Goal: Task Accomplishment & Management: Complete application form

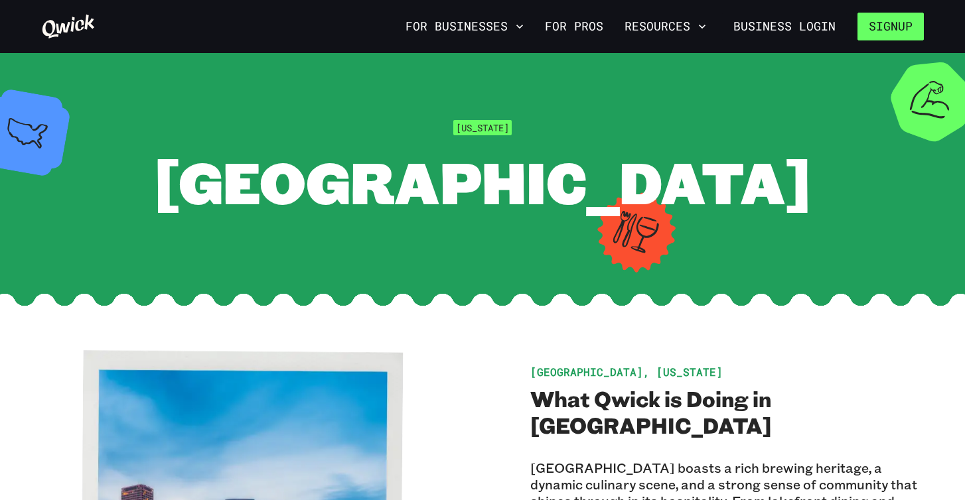
click at [882, 35] on button "Signup" at bounding box center [890, 27] width 66 height 28
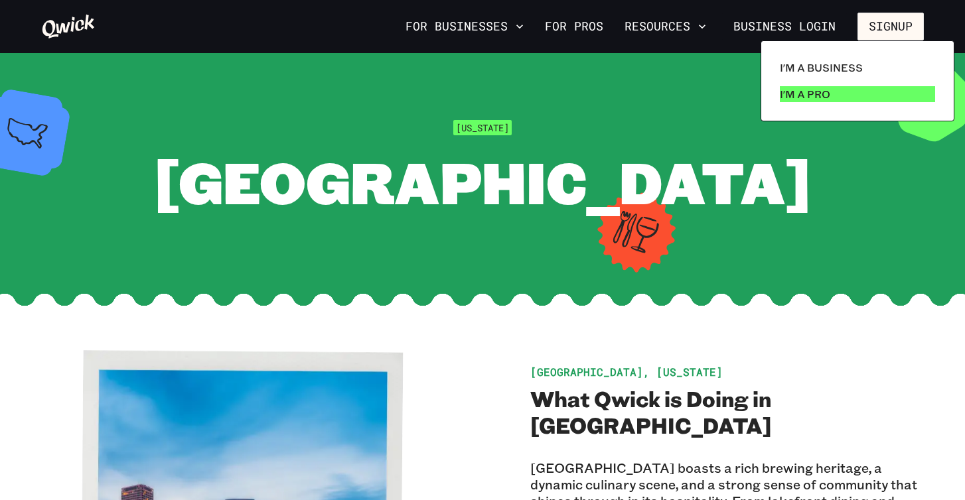
click at [820, 93] on p "I'm a Pro" at bounding box center [805, 94] width 50 height 16
